Goal: Task Accomplishment & Management: Complete application form

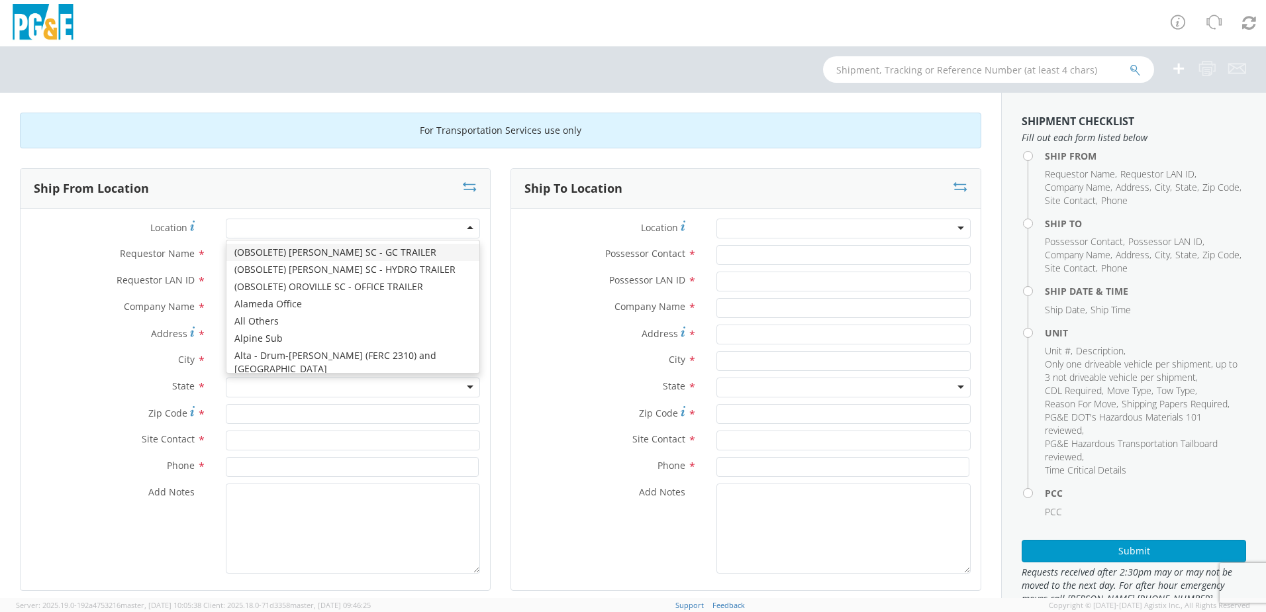
click at [352, 230] on div at bounding box center [353, 229] width 254 height 20
type input "hay"
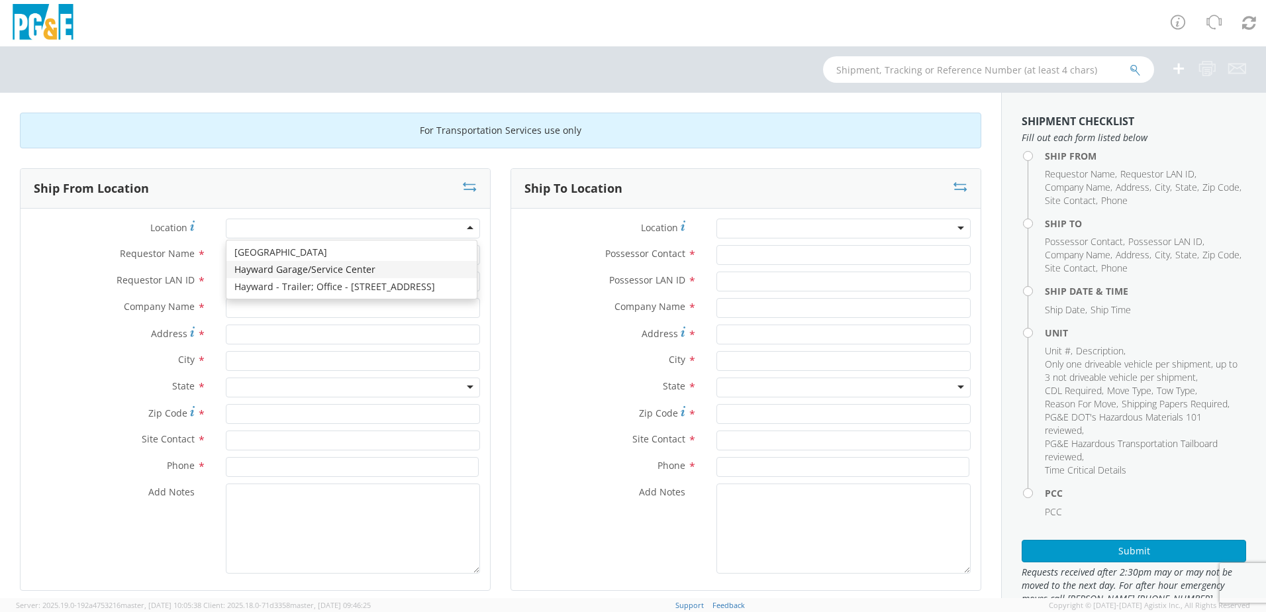
type input "PG&E"
type input "24300 Clawiter Rd"
type input "Hayward"
type input "94545"
type input "[PHONE_NUMBER]"
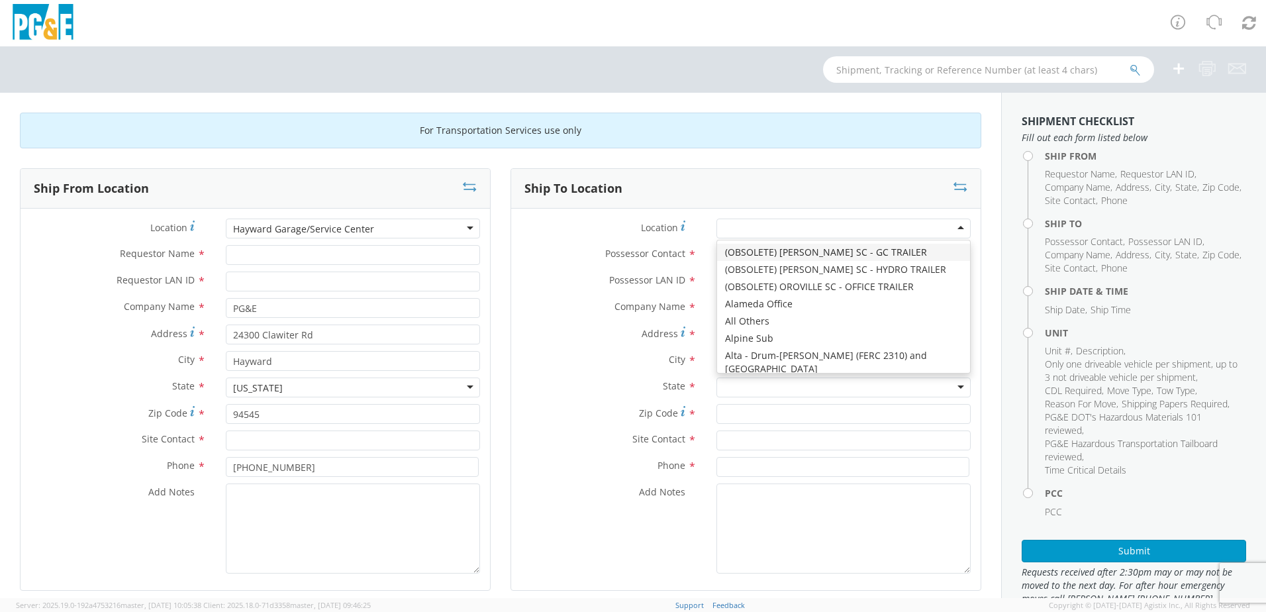
click at [802, 226] on div at bounding box center [844, 229] width 254 height 20
type input "jj"
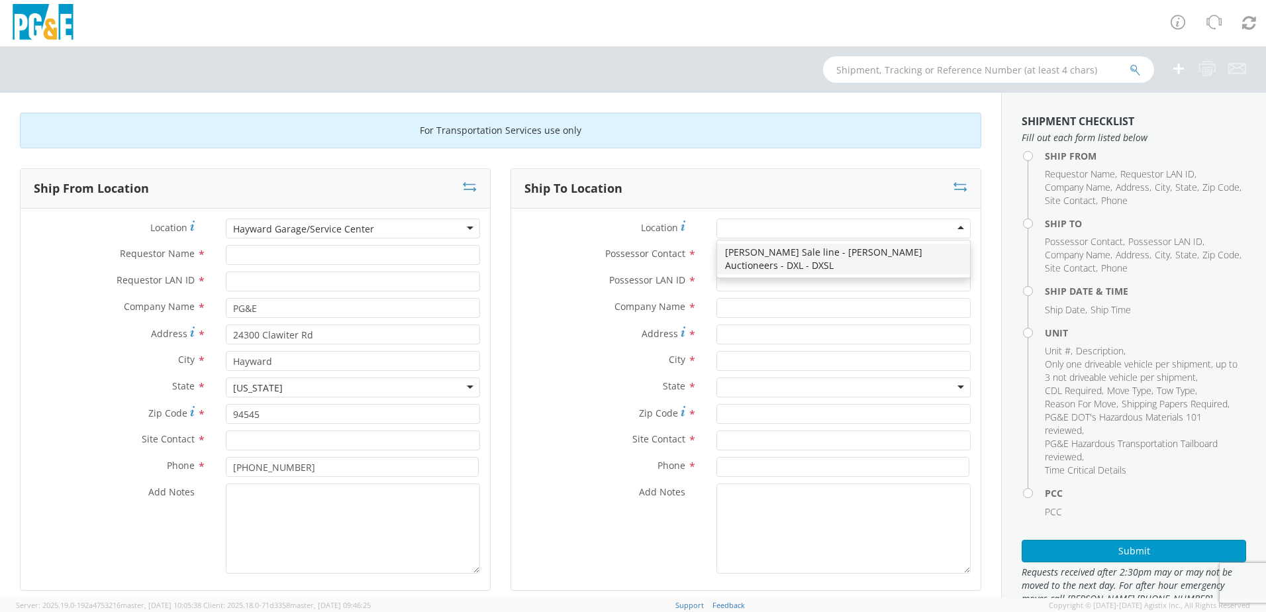
type input "PG&E"
type input "[STREET_ADDRESS][PERSON_NAME]"
type input "[PERSON_NAME]"
type input "95620"
type input "[PHONE_NUMBER]"
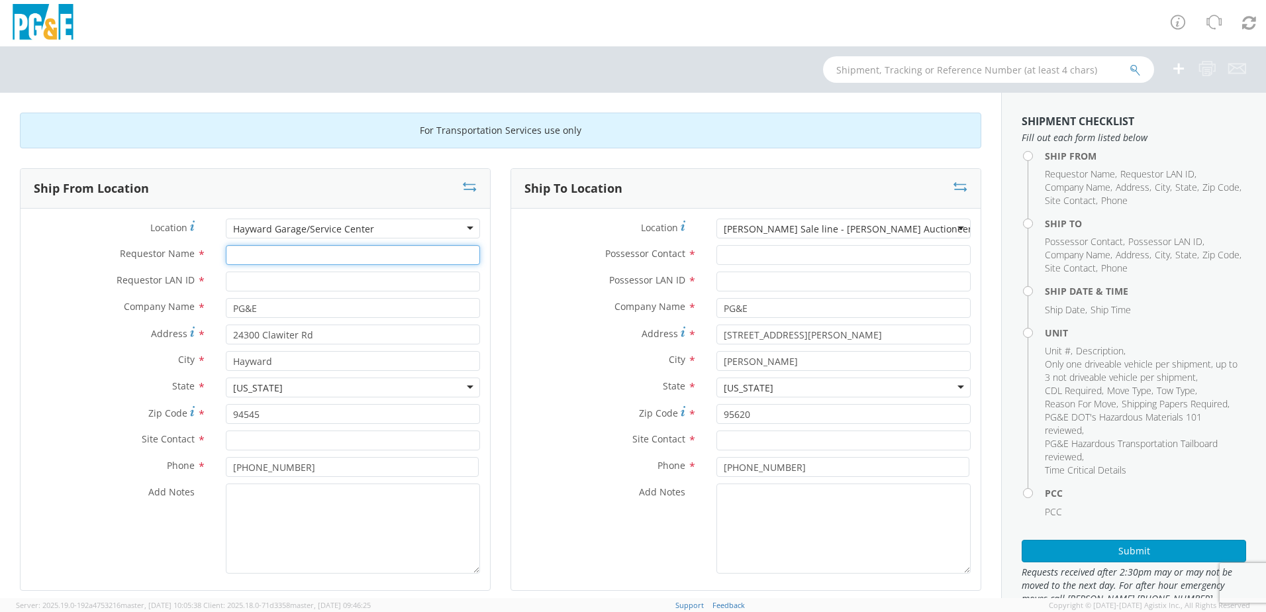
click at [309, 252] on input "Requestor Name *" at bounding box center [353, 255] width 254 height 20
drag, startPoint x: 318, startPoint y: 254, endPoint x: 207, endPoint y: 258, distance: 110.7
click at [207, 258] on div "Requestor Name * [PERSON_NAME]" at bounding box center [256, 255] width 470 height 20
type input "[PERSON_NAME]"
click at [274, 438] on input "text" at bounding box center [353, 441] width 254 height 20
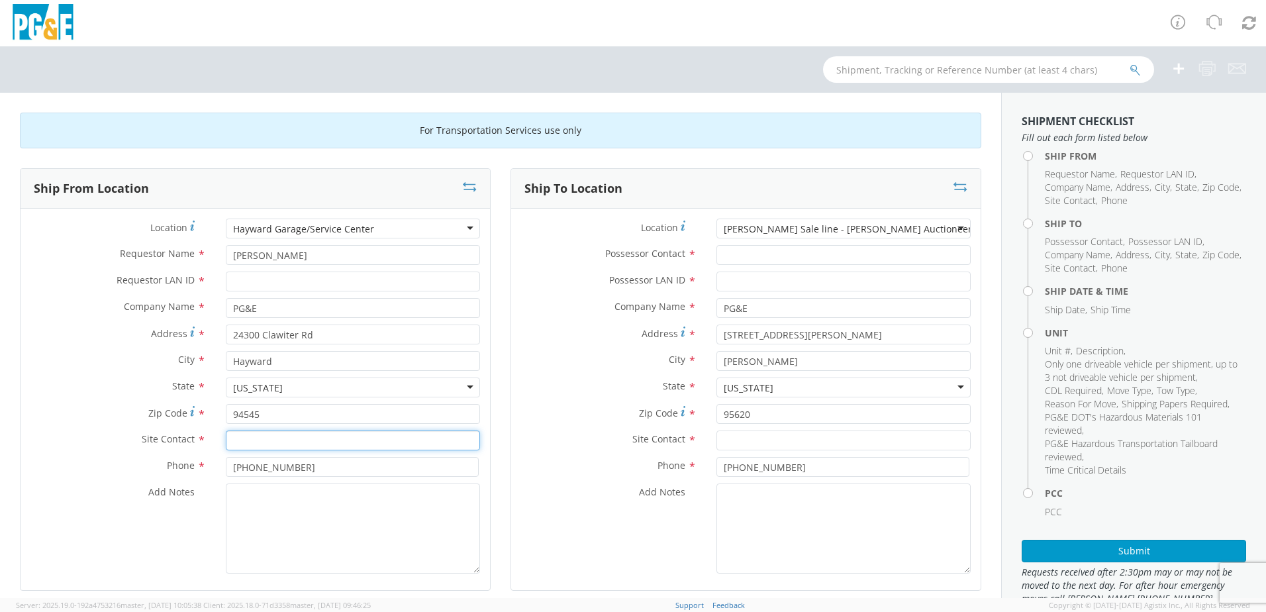
paste input "[PERSON_NAME]"
type input "[PERSON_NAME]"
click at [291, 281] on input "Requestor LAN ID *" at bounding box center [353, 282] width 254 height 20
type input "r0m2"
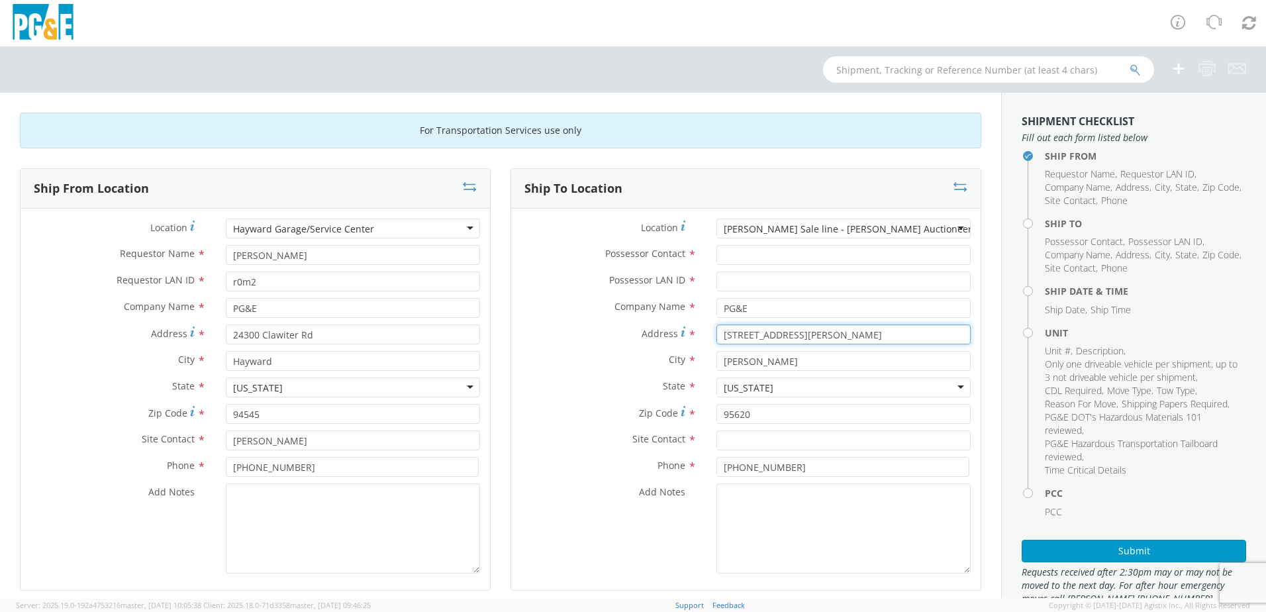
click at [501, 349] on div "Ship To Location Location * [PERSON_NAME] Sale line - [PERSON_NAME] Auctioneers…" at bounding box center [746, 387] width 491 height 439
click at [975, 383] on div "Ship To Location Location * [PERSON_NAME] Sale line - [PERSON_NAME] Auctioneers…" at bounding box center [746, 387] width 491 height 439
click at [786, 258] on input "Possessor Contact *" at bounding box center [844, 255] width 254 height 20
paste input "[PERSON_NAME]"
type input "[PERSON_NAME]"
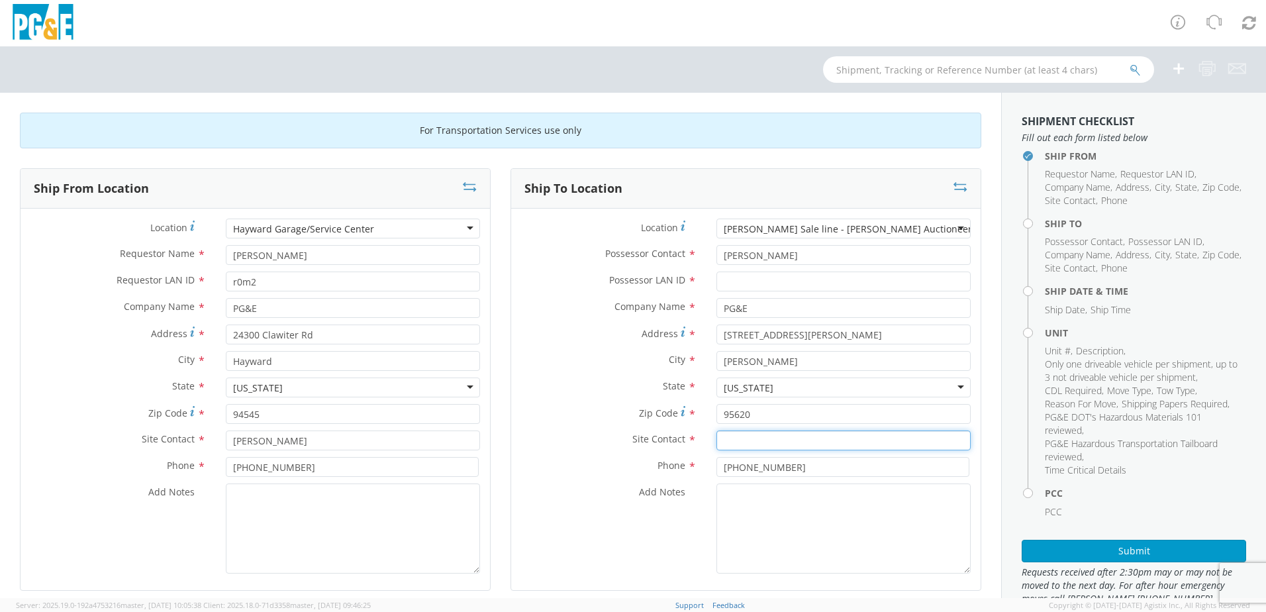
click at [772, 443] on input "text" at bounding box center [844, 441] width 254 height 20
paste input "[PERSON_NAME]"
type input "[PERSON_NAME]"
click at [730, 282] on input "Possessor LAN ID *" at bounding box center [844, 282] width 254 height 20
paste input "[PERSON_NAME][EMAIL_ADDRESS][DOMAIN_NAME]"
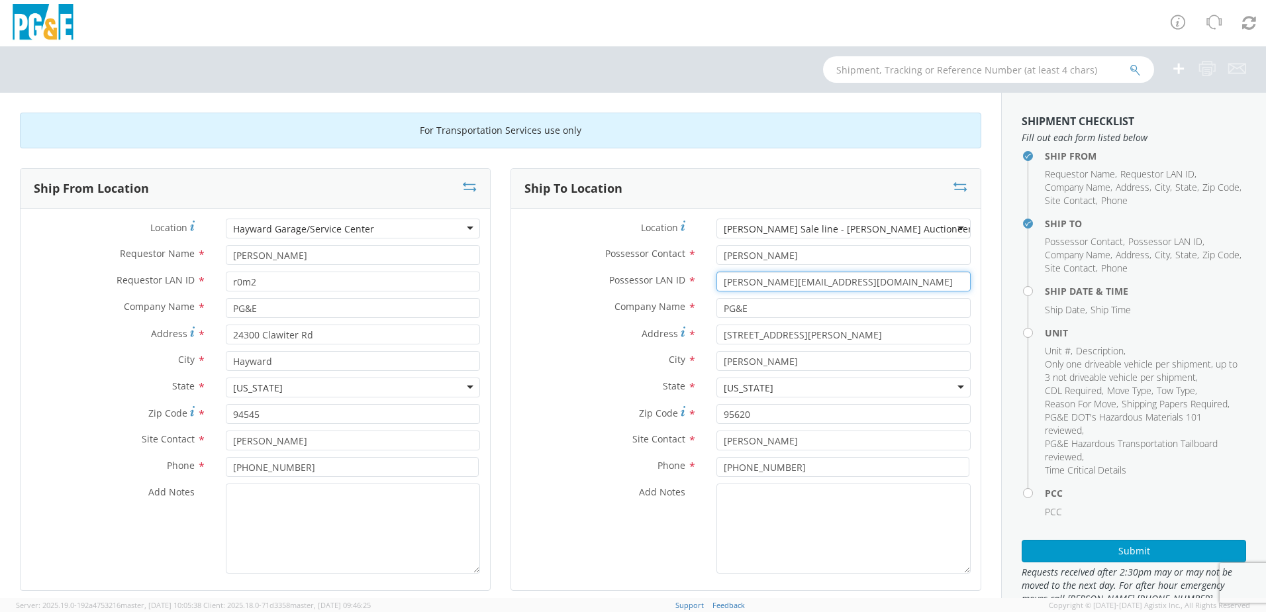
type input "[PERSON_NAME][EMAIL_ADDRESS][DOMAIN_NAME]"
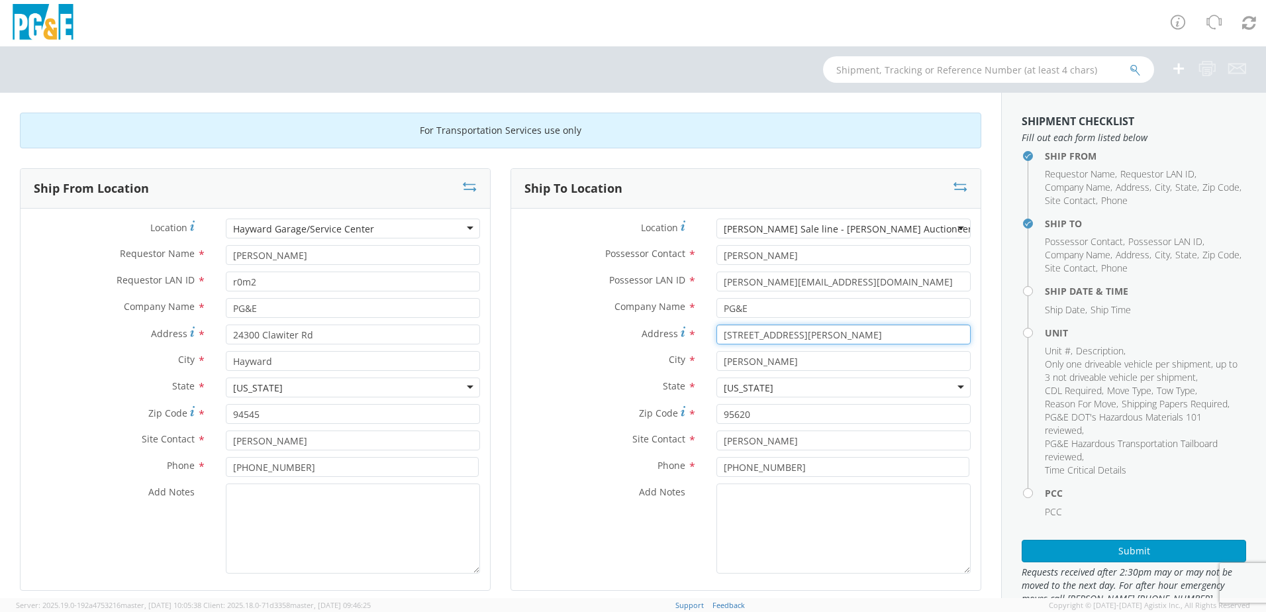
click at [501, 350] on div "Ship To Location Location * [PERSON_NAME] Sale line - [PERSON_NAME] Auctioneers…" at bounding box center [746, 387] width 491 height 439
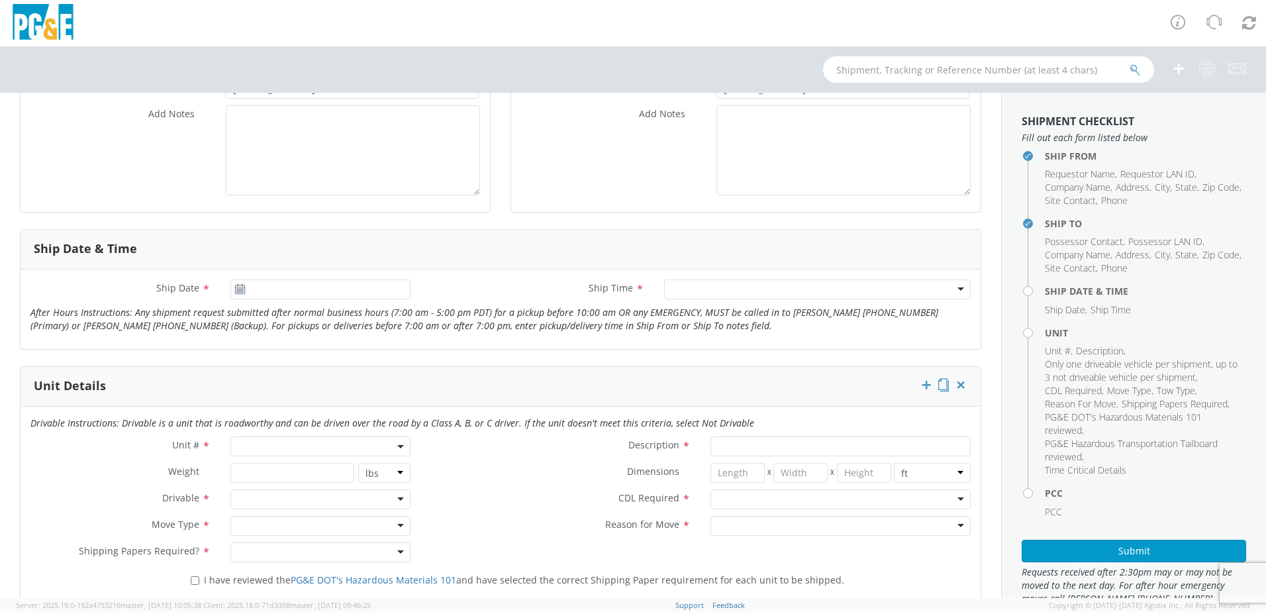
scroll to position [397, 0]
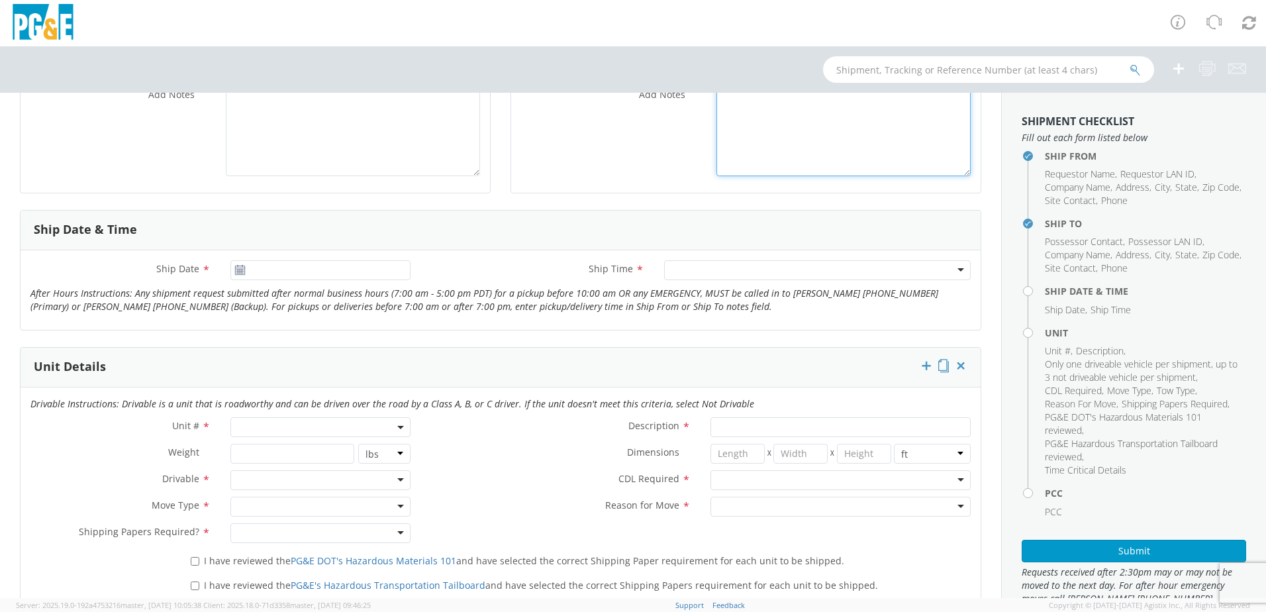
click at [336, 268] on input "[DATE]" at bounding box center [321, 270] width 180 height 20
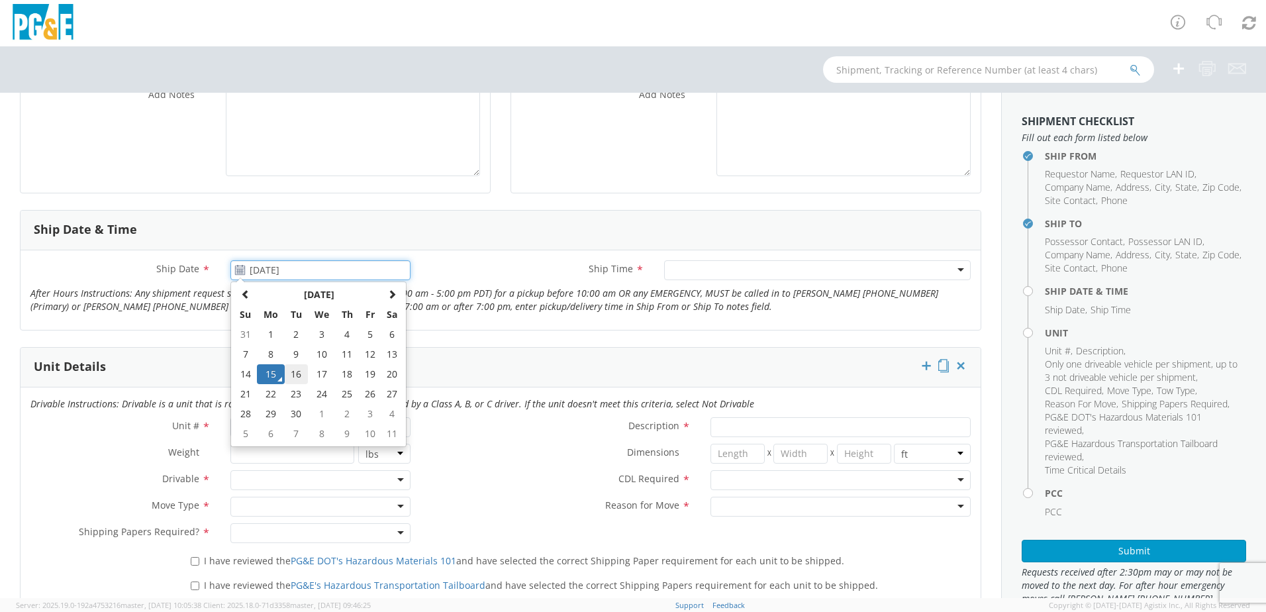
click at [297, 379] on td "16" at bounding box center [296, 374] width 23 height 20
type input "[DATE]"
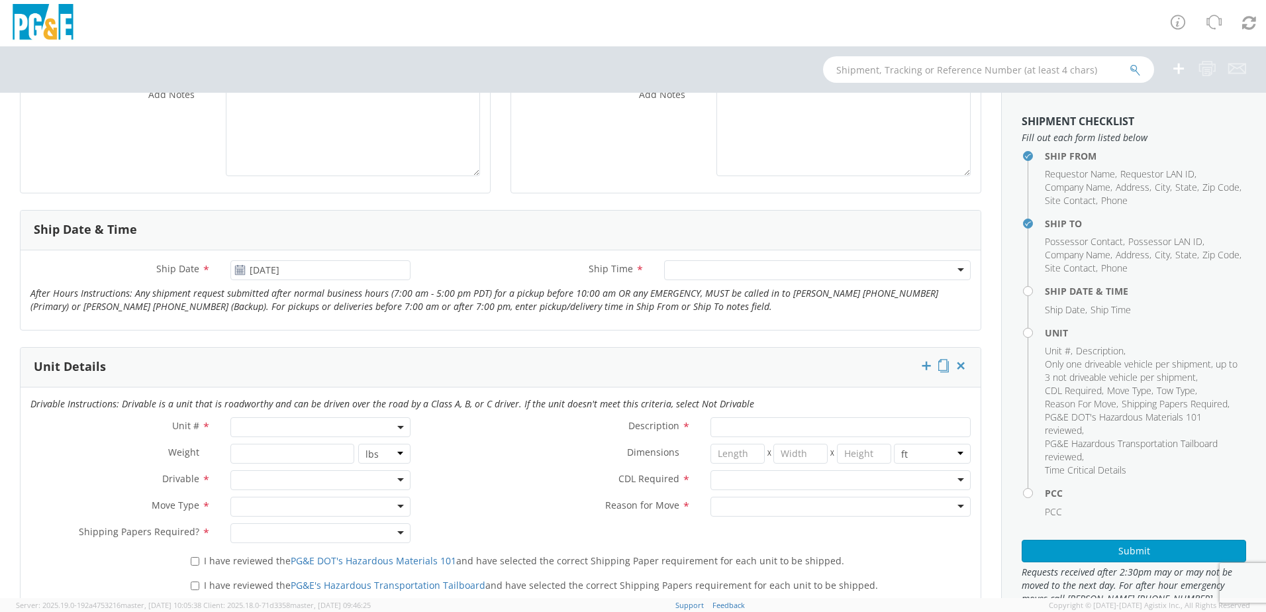
click at [732, 266] on div at bounding box center [817, 270] width 307 height 20
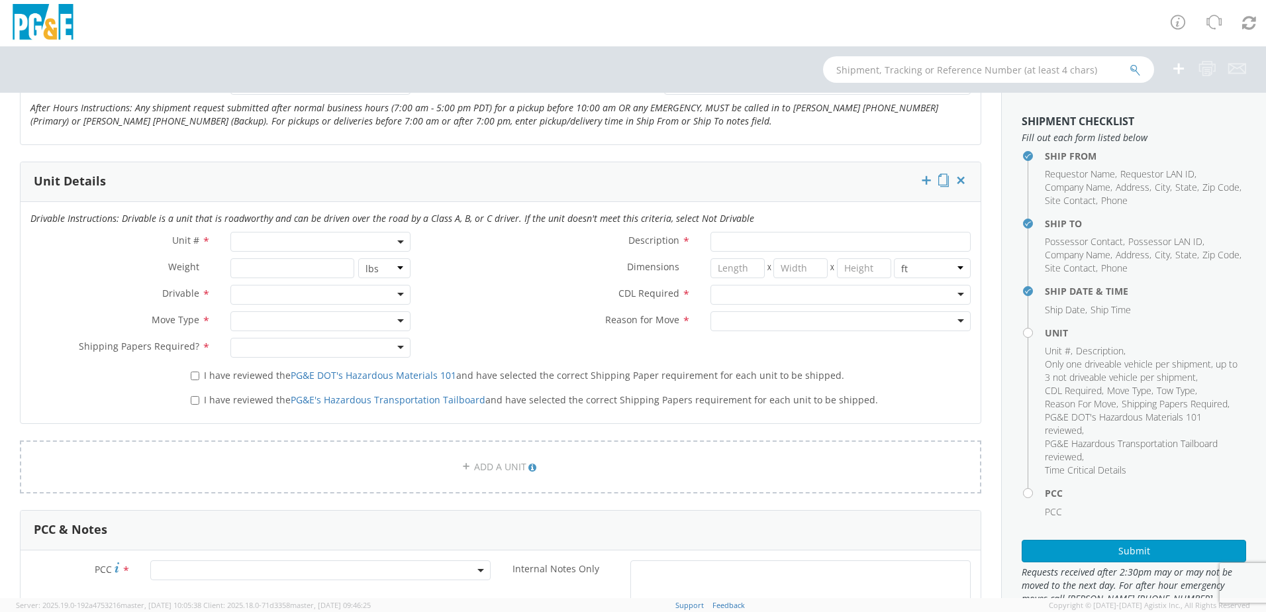
scroll to position [596, 0]
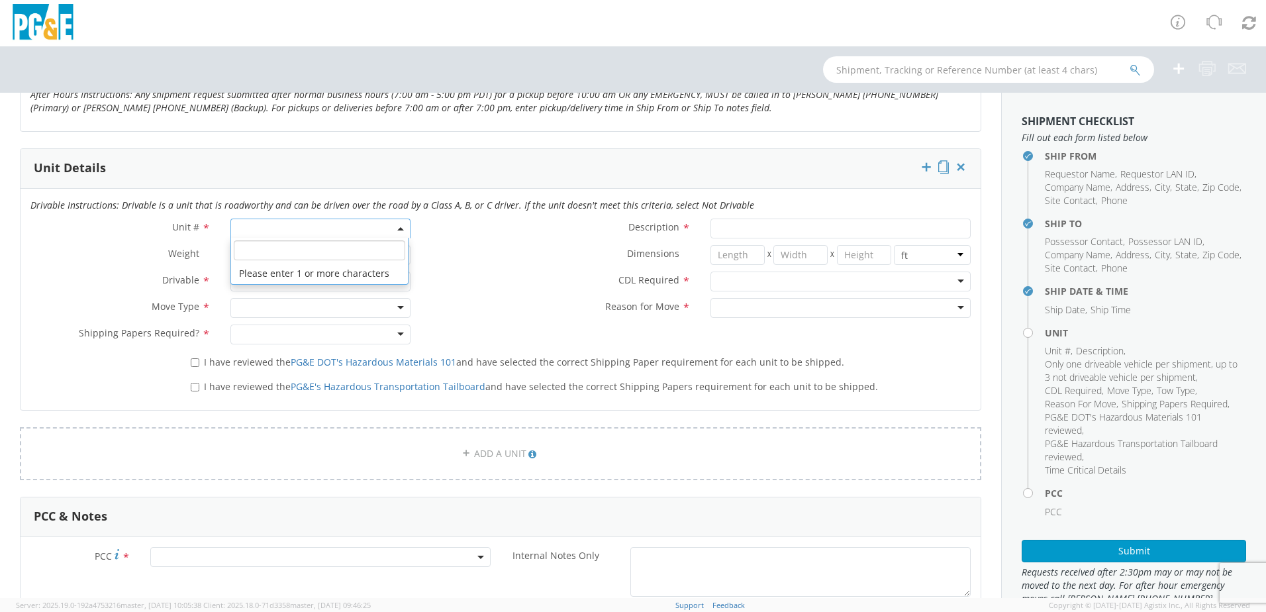
click at [322, 223] on span at bounding box center [321, 229] width 180 height 20
click at [330, 254] on input "search" at bounding box center [320, 250] width 172 height 20
type input "b199691"
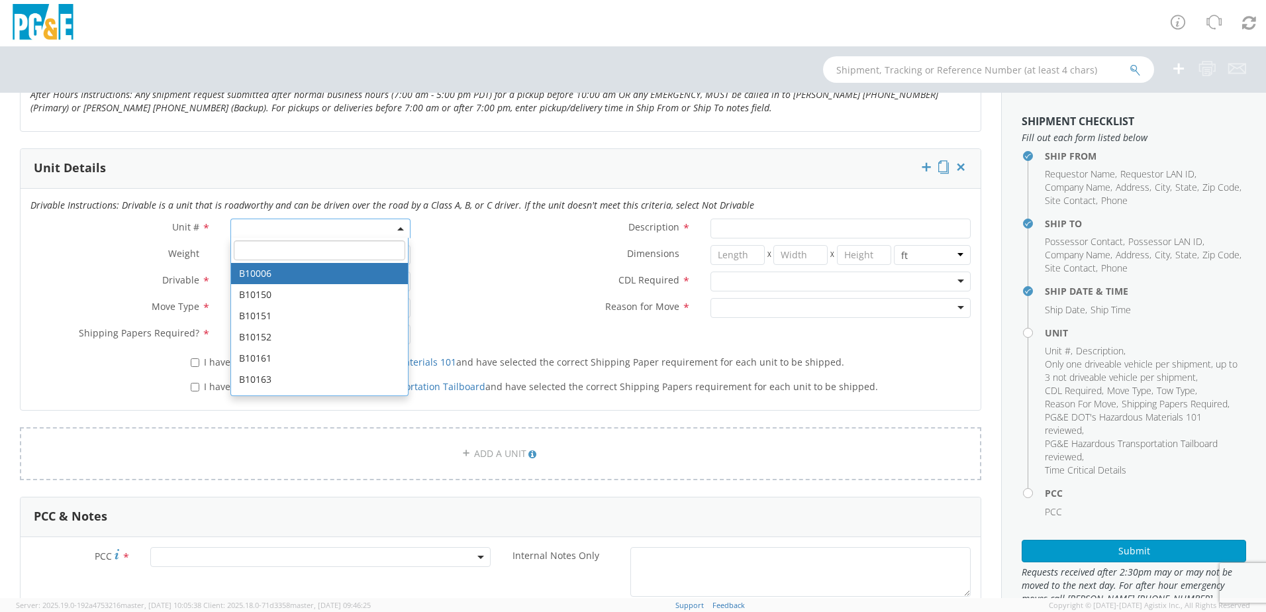
type input "FORKLIFT; <4T"
type input "0"
select select "B10006"
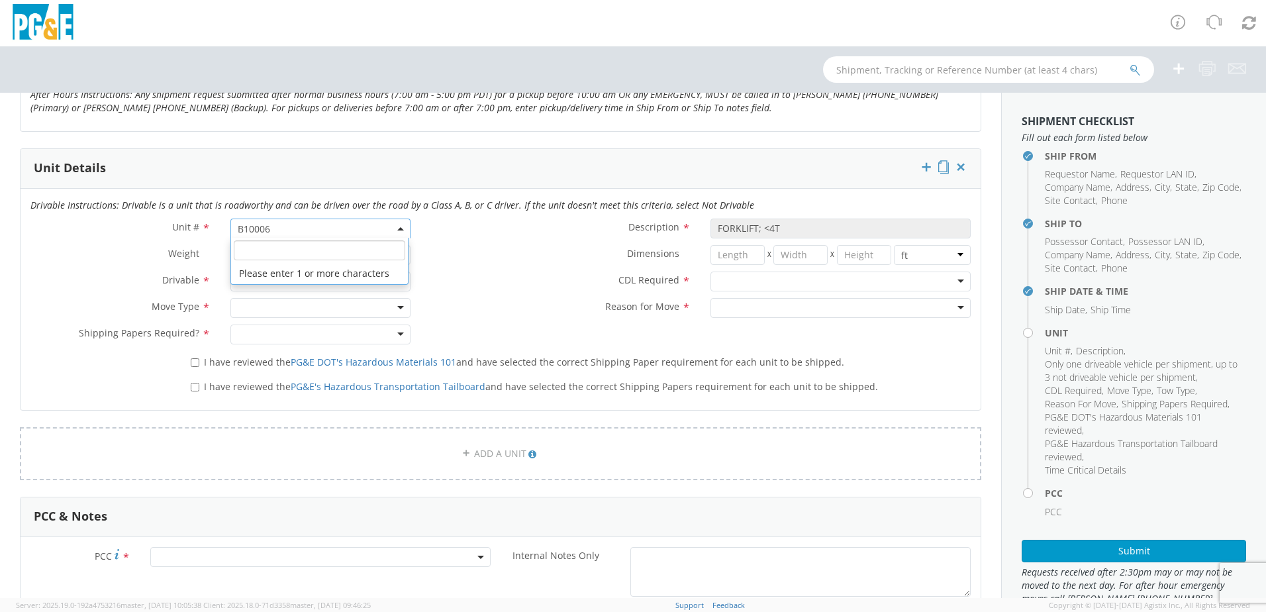
drag, startPoint x: 340, startPoint y: 227, endPoint x: 223, endPoint y: 230, distance: 117.3
click at [223, 230] on div "B10006 B10006 Please enter 1 or more characters" at bounding box center [321, 229] width 200 height 20
click at [294, 248] on input "search" at bounding box center [320, 250] width 172 height 20
type input "b19961"
type input "TRUCK; UTILITY BODY <10K 4X4"
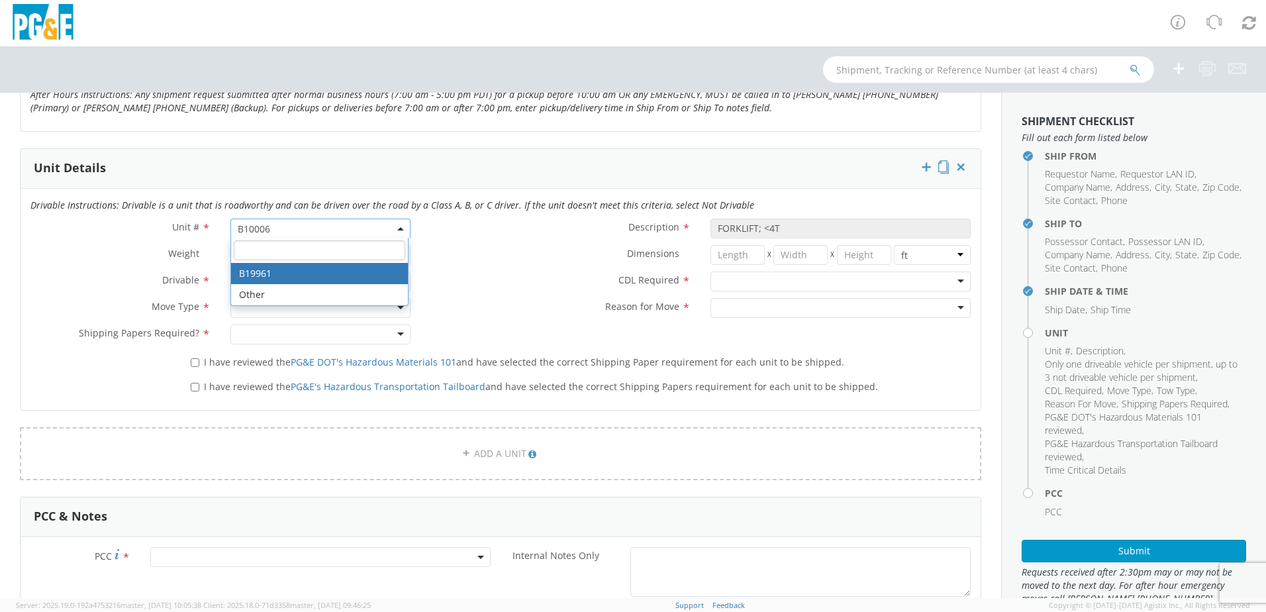
type input "10000"
select select "B19961"
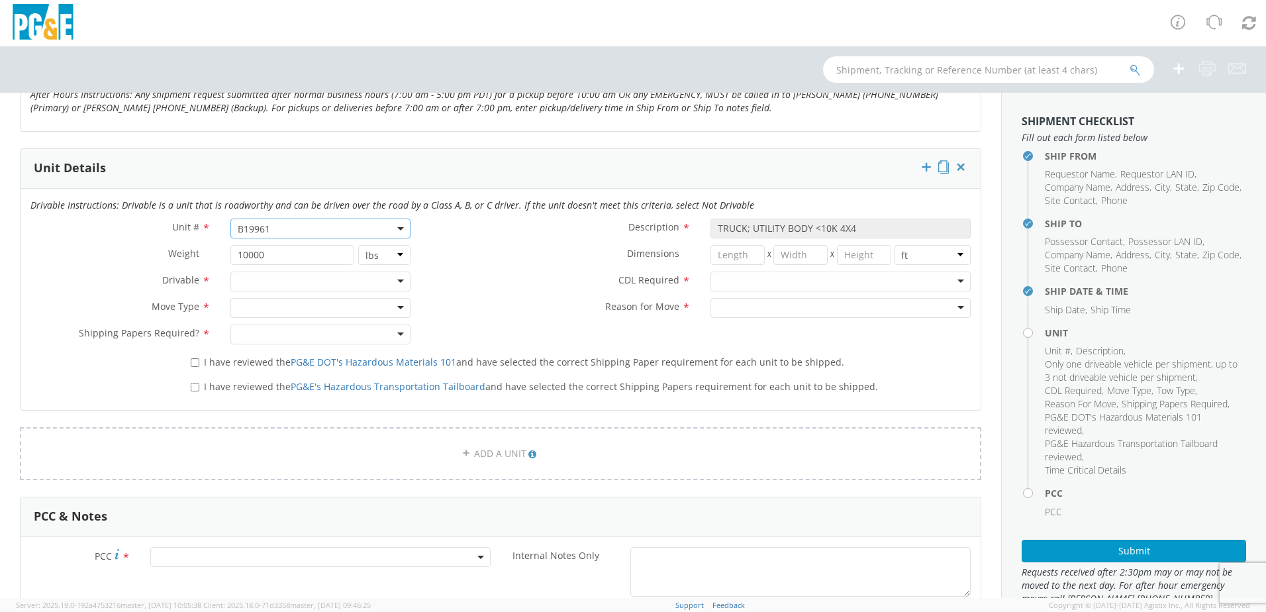
click at [342, 273] on div at bounding box center [321, 282] width 180 height 20
click at [341, 305] on div at bounding box center [321, 308] width 180 height 20
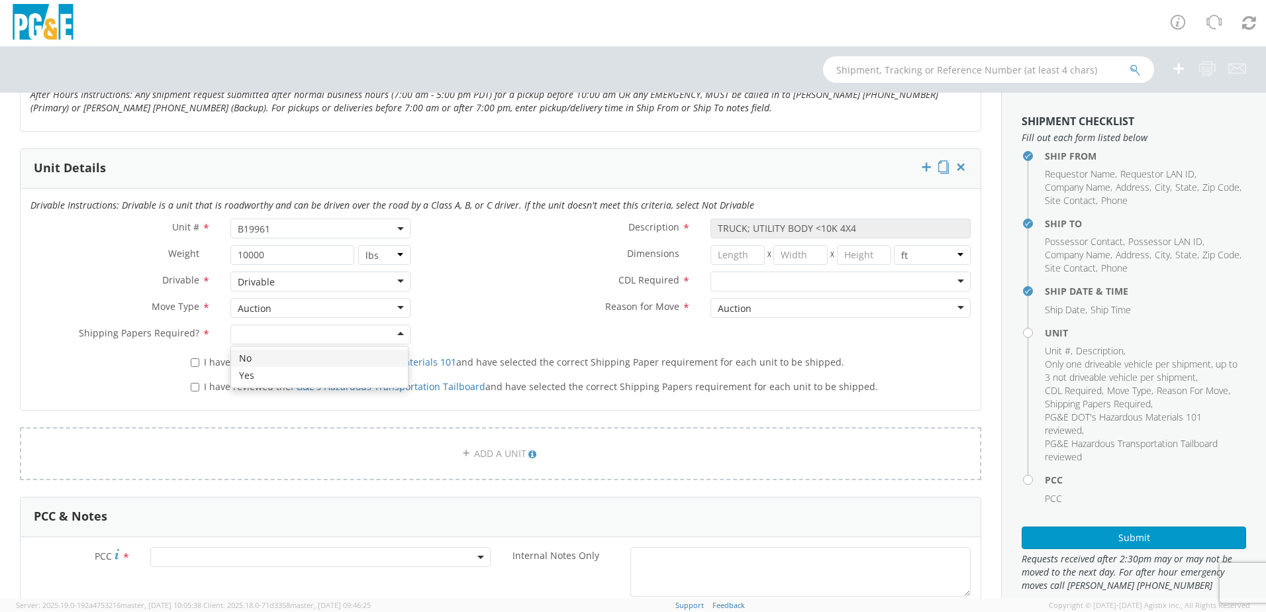
click at [340, 338] on div at bounding box center [321, 335] width 180 height 20
click at [195, 363] on input "I have reviewed the PG&E DOT's Hazardous Materials 101 and have selected the co…" at bounding box center [195, 362] width 9 height 9
checkbox input "true"
drag, startPoint x: 194, startPoint y: 385, endPoint x: 203, endPoint y: 383, distance: 9.5
click at [195, 385] on input "I have reviewed the PG&E's Hazardous Transportation Tailboard and have selected…" at bounding box center [195, 387] width 9 height 9
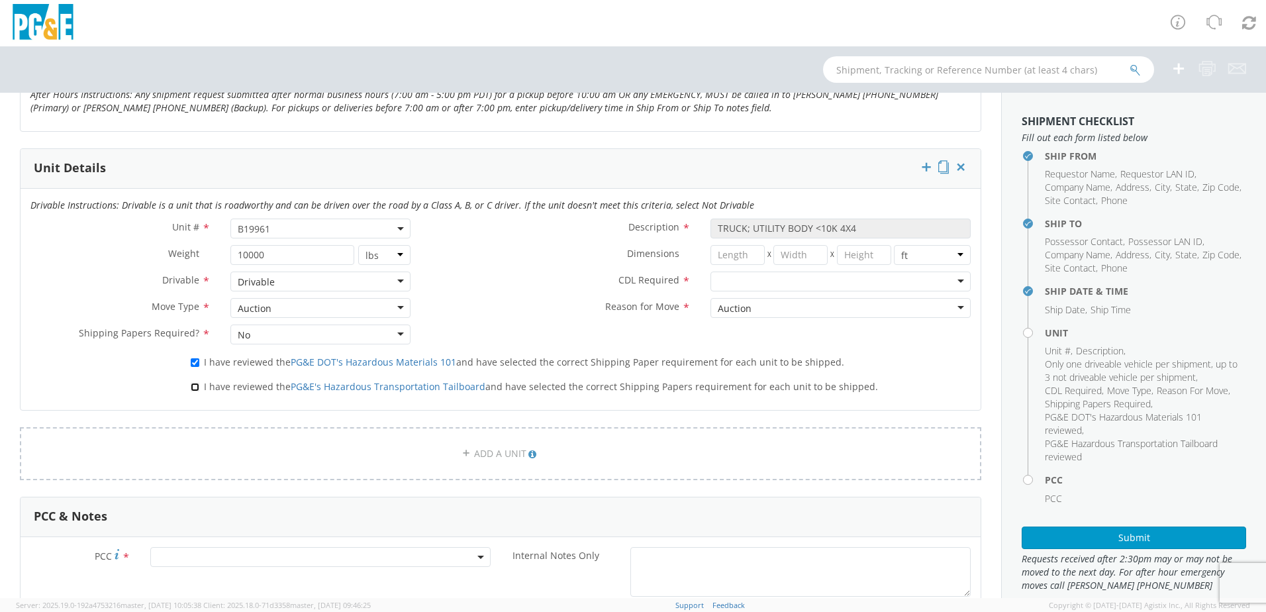
checkbox input "true"
click at [735, 283] on div at bounding box center [841, 282] width 260 height 20
click at [662, 359] on span "I have reviewed the PG&E DOT's Hazardous Materials 101 and have selected the co…" at bounding box center [524, 362] width 641 height 13
click at [199, 359] on input "I have reviewed the PG&E DOT's Hazardous Materials 101 and have selected the co…" at bounding box center [195, 362] width 9 height 9
checkbox input "false"
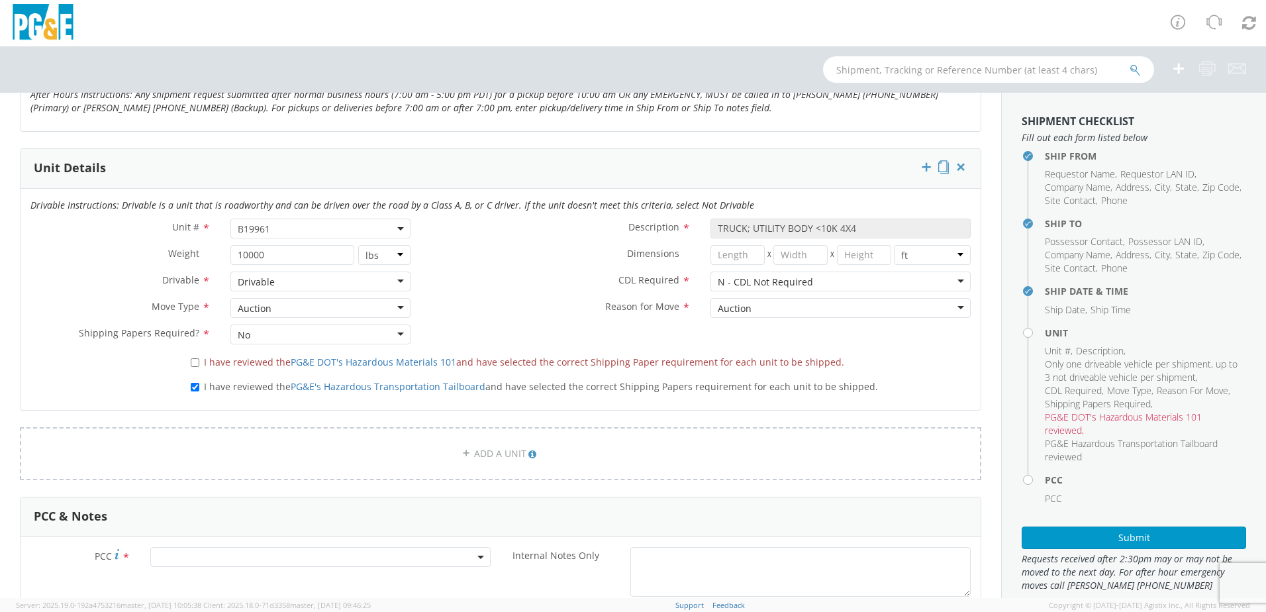
click at [944, 373] on div "I have reviewed the PG&E DOT's Hazardous Materials 101 and have selected the co…" at bounding box center [581, 363] width 800 height 25
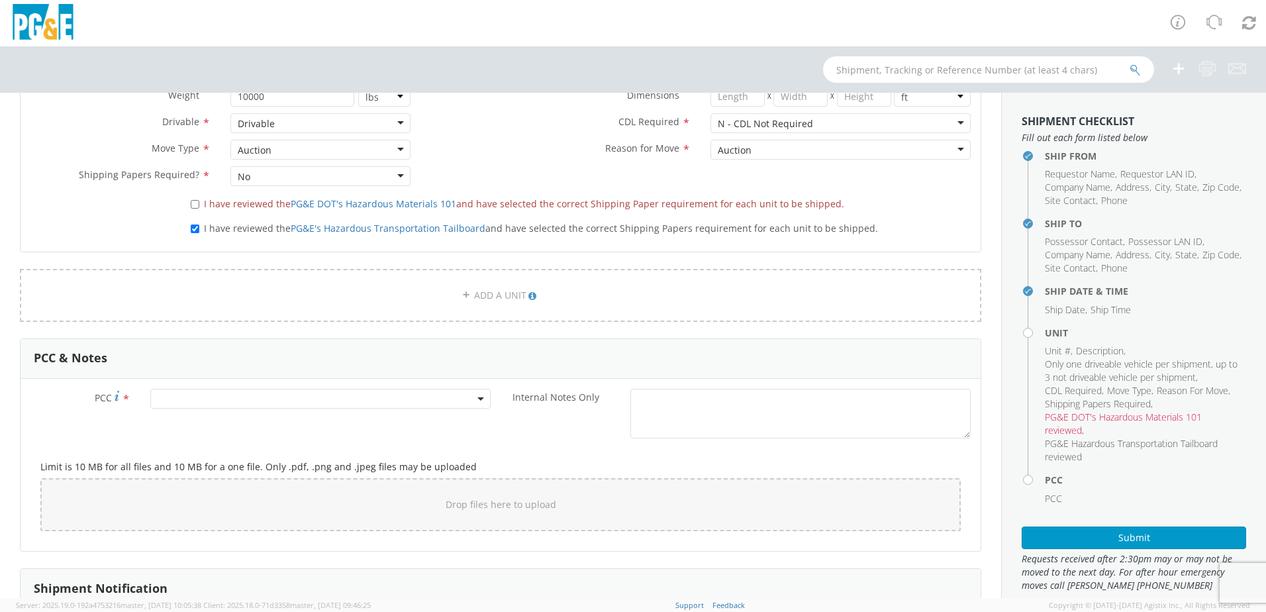
scroll to position [795, 0]
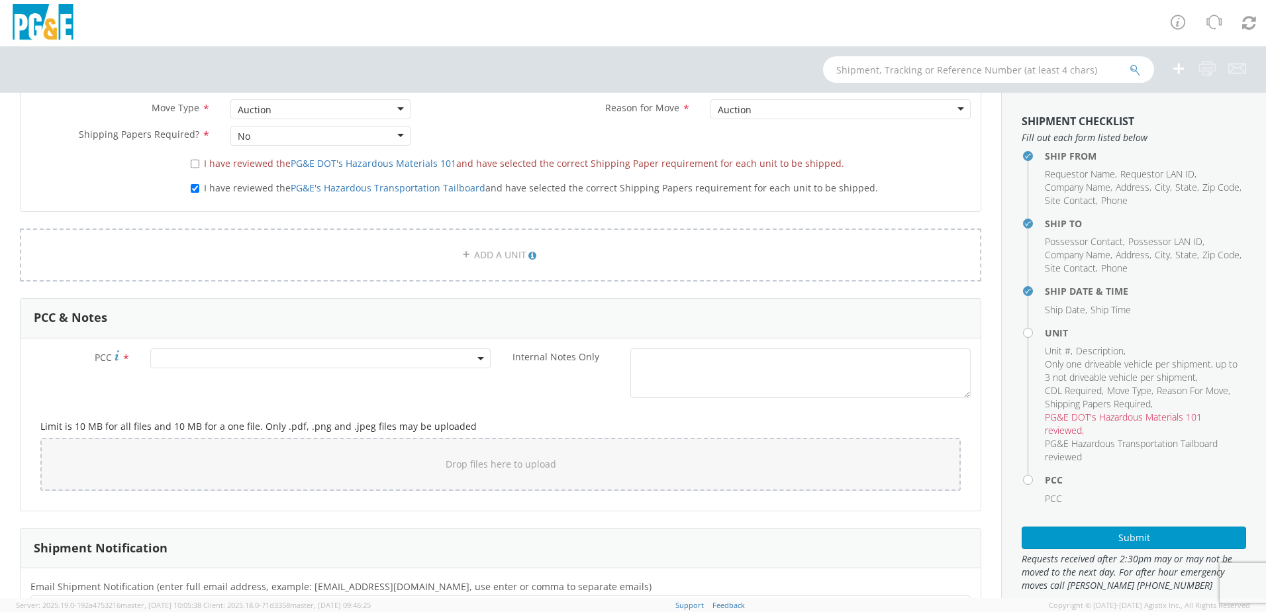
click at [386, 358] on span at bounding box center [320, 358] width 340 height 20
click at [385, 380] on input "number" at bounding box center [319, 380] width 330 height 20
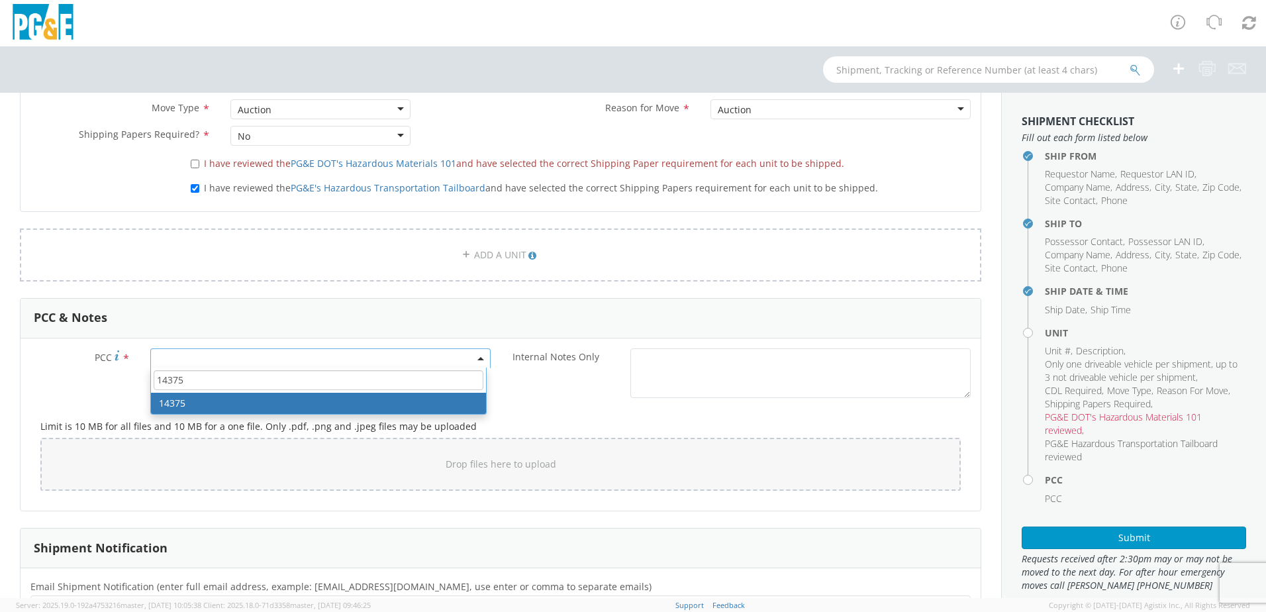
type input "14375"
select select "14375"
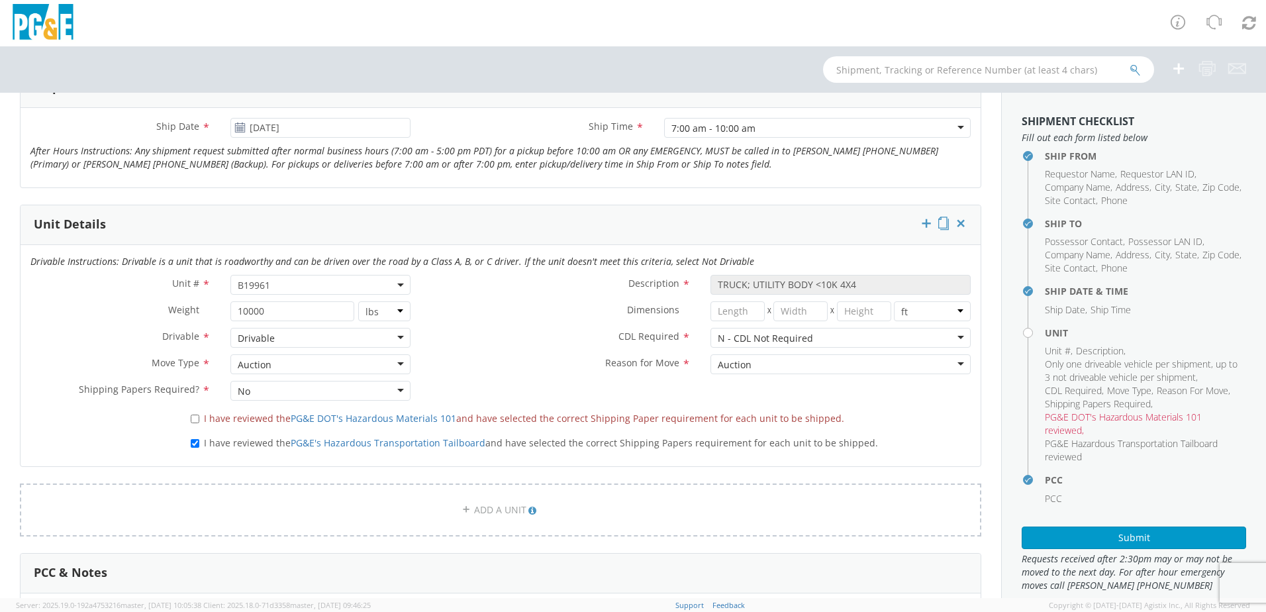
scroll to position [530, 0]
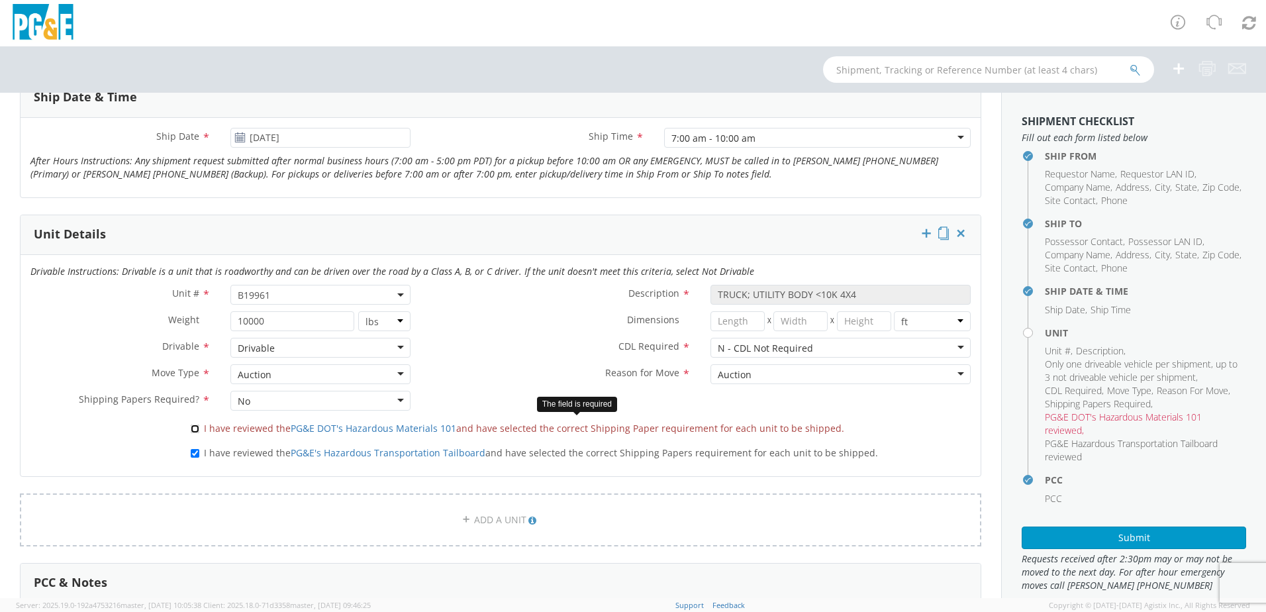
click at [193, 429] on input "I have reviewed the PG&E DOT's Hazardous Materials 101 and have selected the co…" at bounding box center [195, 429] width 9 height 9
checkbox input "true"
click at [978, 458] on div "Ship From Location Location * Hayward Garage/Service Center [GEOGRAPHIC_DATA]/S…" at bounding box center [501, 329] width 1002 height 1423
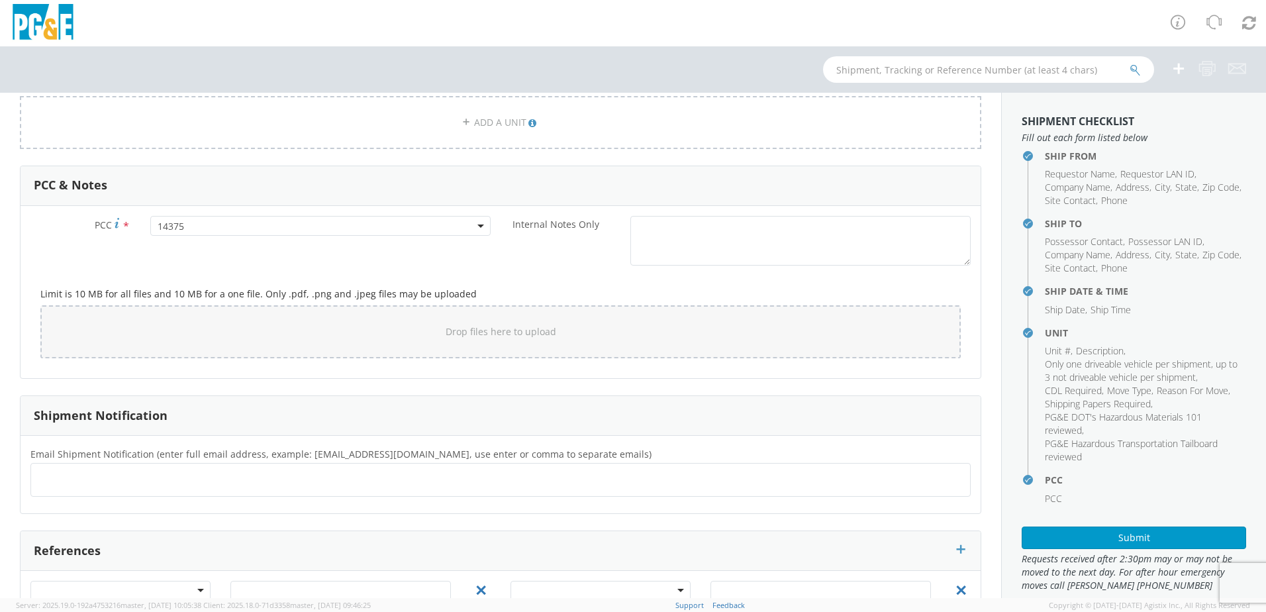
scroll to position [990, 0]
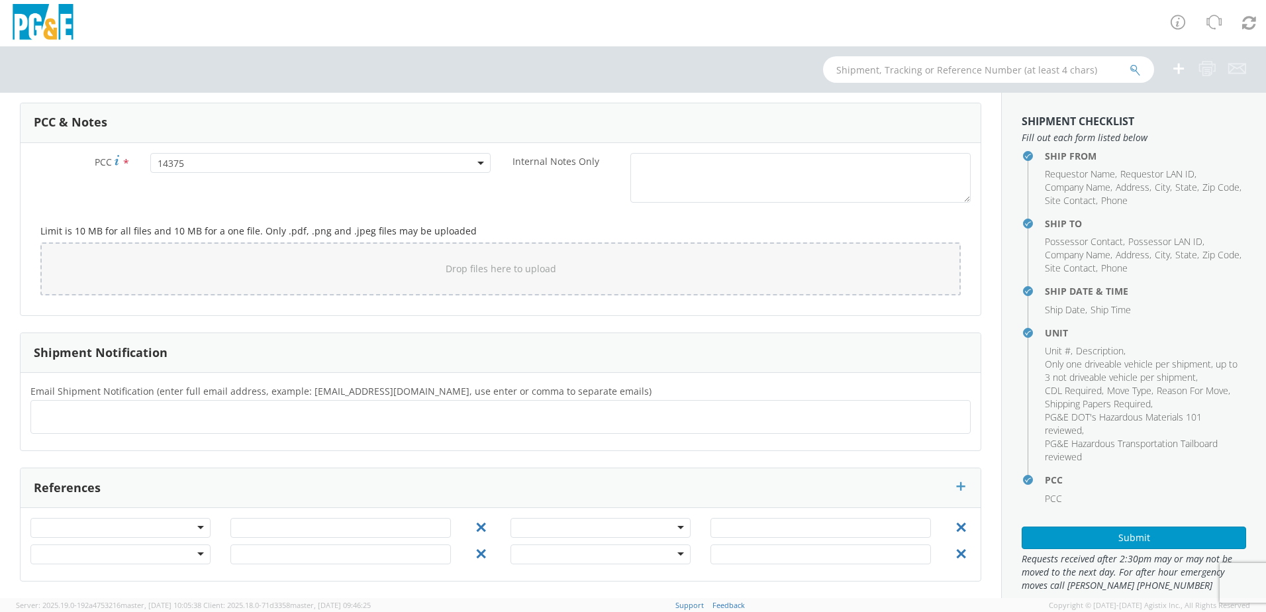
click at [340, 417] on ul at bounding box center [500, 417] width 929 height 22
click at [219, 423] on ul at bounding box center [500, 417] width 929 height 22
type input "[EMAIL_ADDRESS][DOMAIN_NAME]"
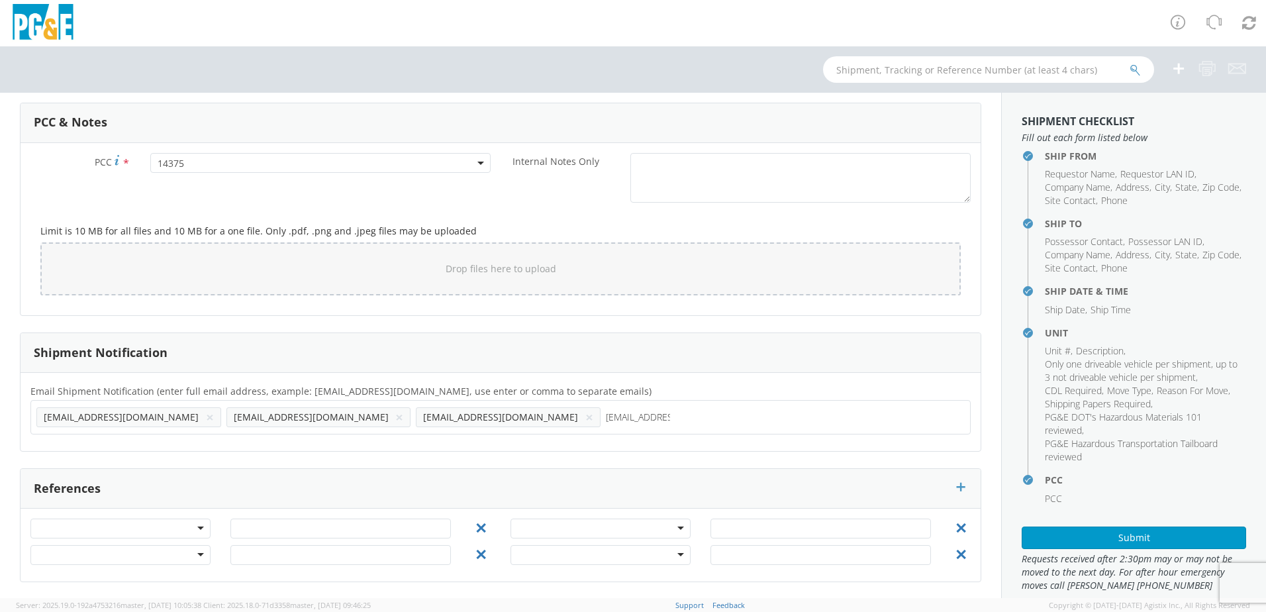
type input "[EMAIL_ADDRESS][DOMAIN_NAME]"
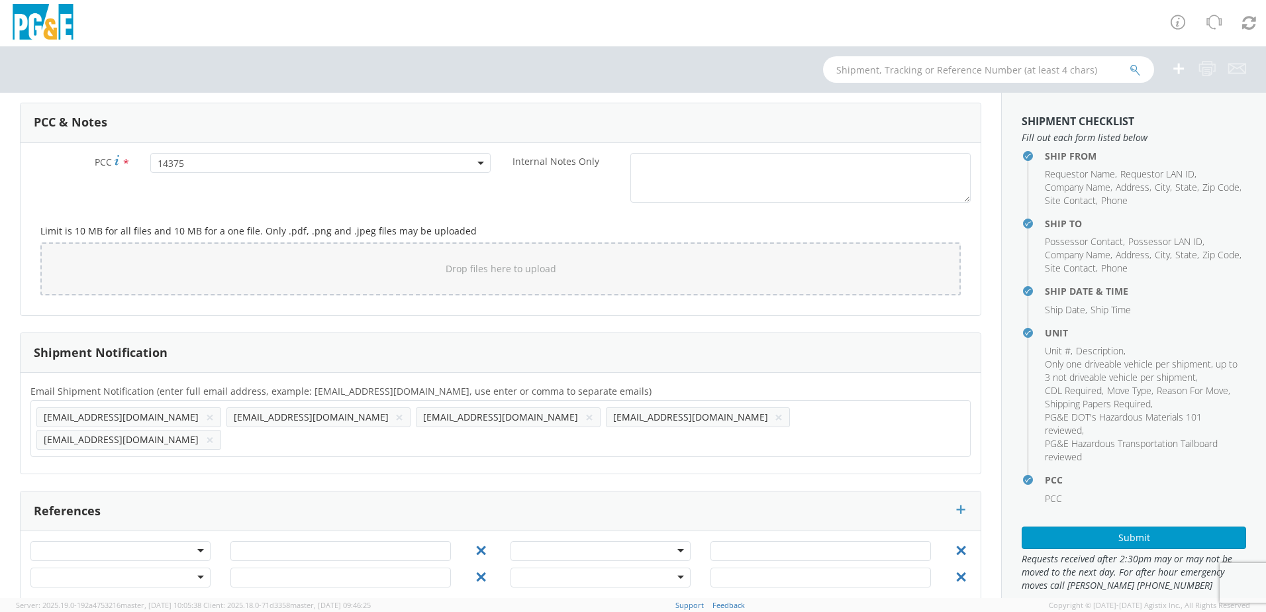
click at [647, 417] on ul "[EMAIL_ADDRESS][DOMAIN_NAME] × [EMAIL_ADDRESS][DOMAIN_NAME] × [EMAIL_ADDRESS][D…" at bounding box center [500, 428] width 929 height 45
type input "[EMAIL_ADDRESS][DOMAIN_NAME]"
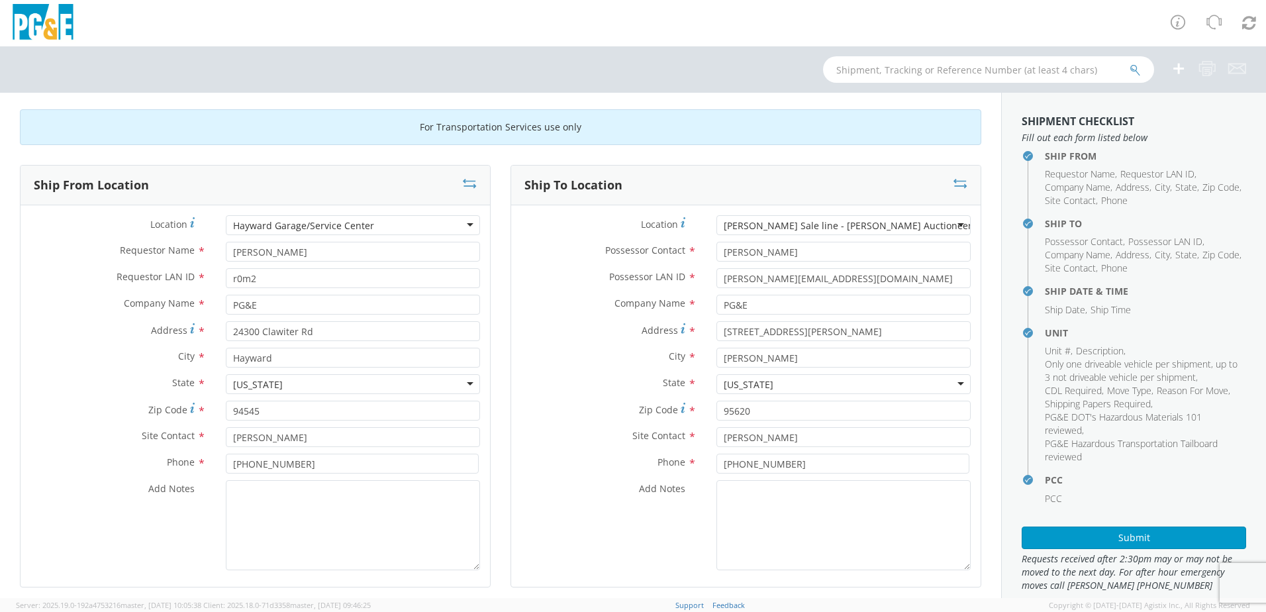
scroll to position [0, 0]
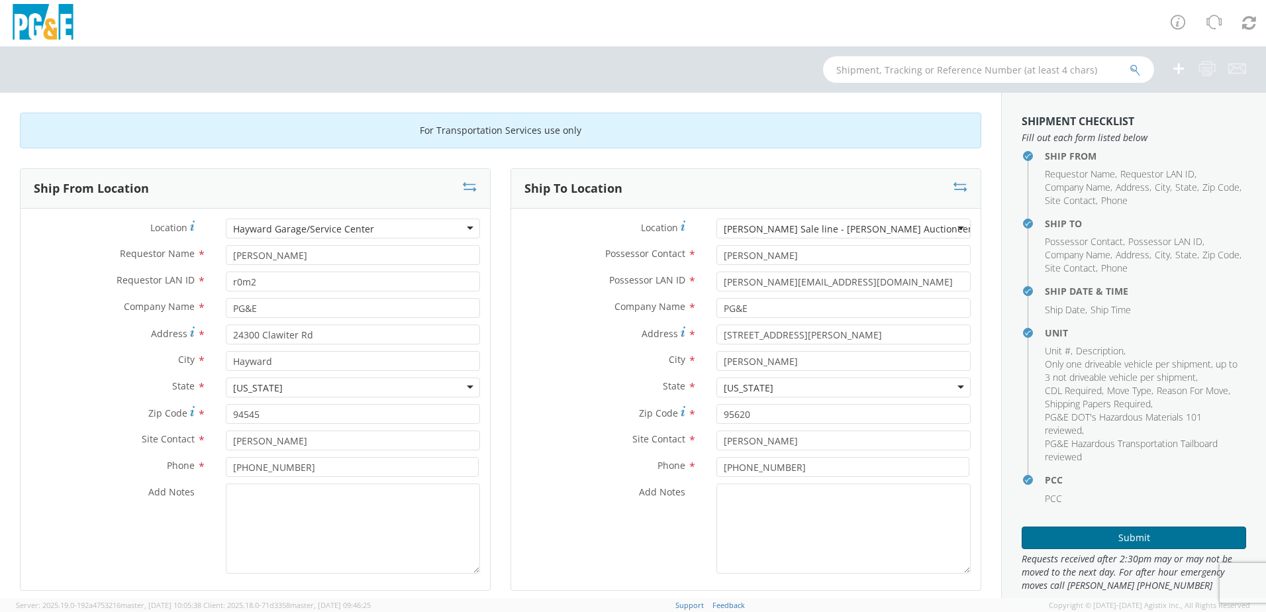
click at [1104, 542] on button "Submit" at bounding box center [1134, 538] width 225 height 23
